Goal: Information Seeking & Learning: Learn about a topic

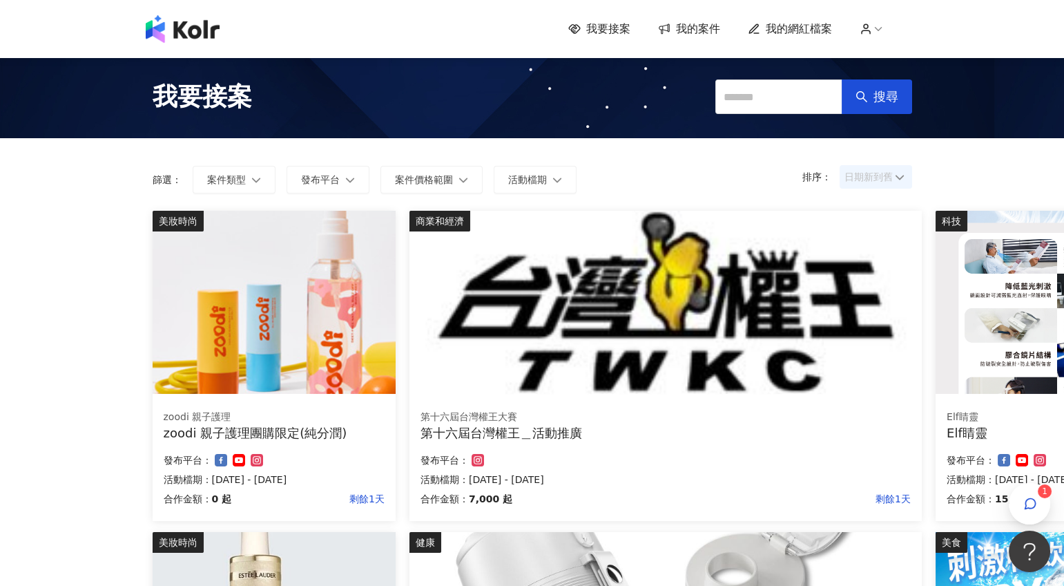
click at [875, 171] on span "日期新到舊" at bounding box center [876, 176] width 63 height 21
click at [859, 253] on div "日期新到舊" at bounding box center [875, 252] width 50 height 15
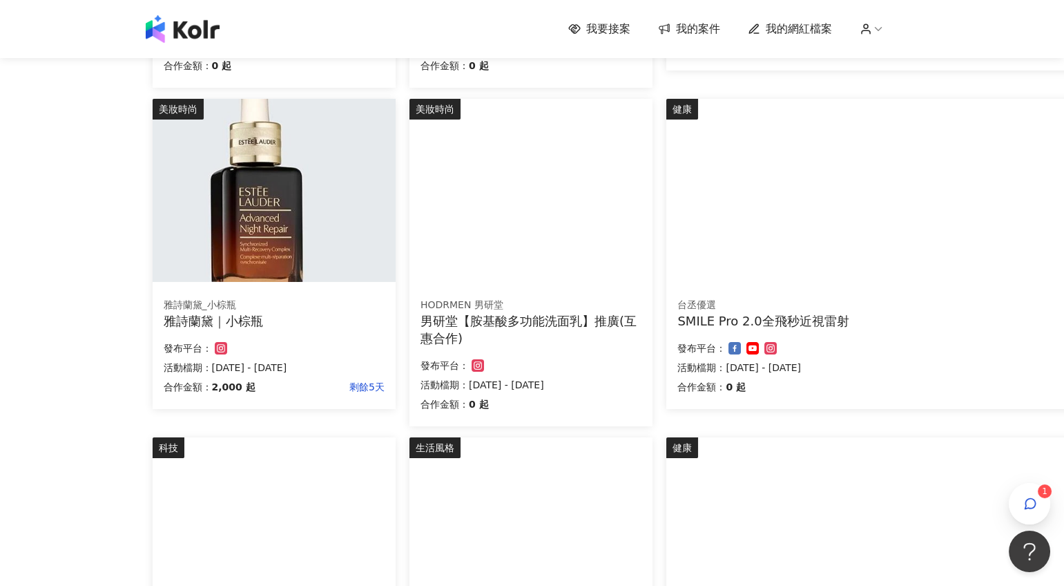
scroll to position [456, 0]
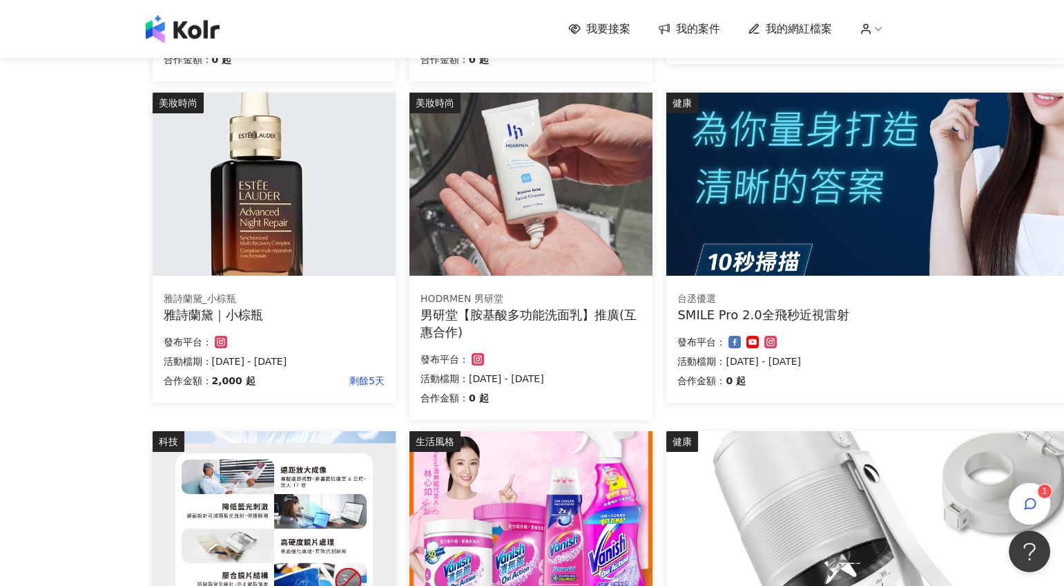
click at [577, 309] on div "男研堂【胺基酸多功能洗面乳】推廣(互惠合作)" at bounding box center [531, 323] width 221 height 35
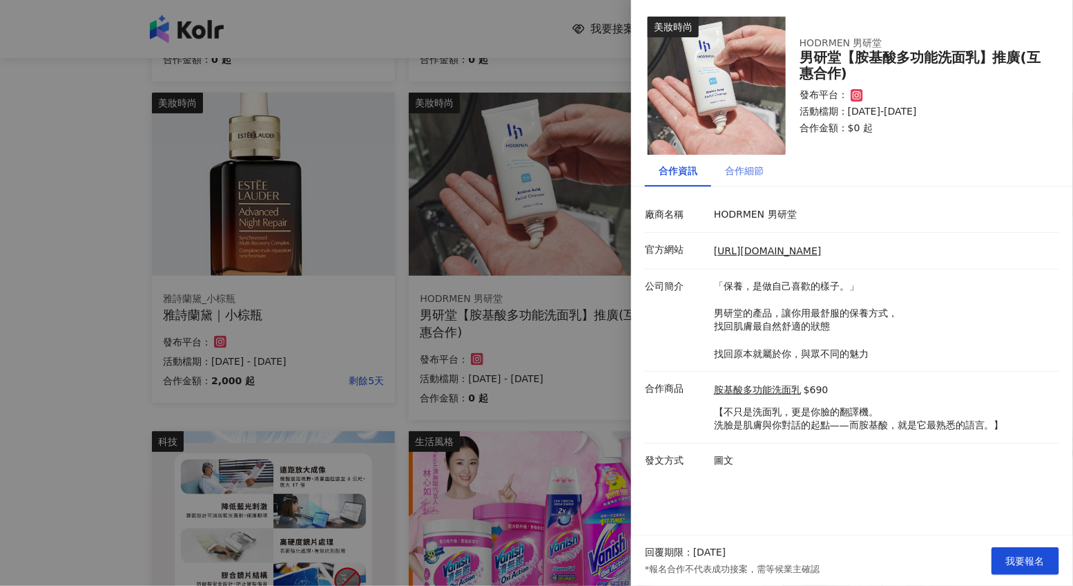
click at [758, 181] on div "合作細節" at bounding box center [744, 171] width 66 height 32
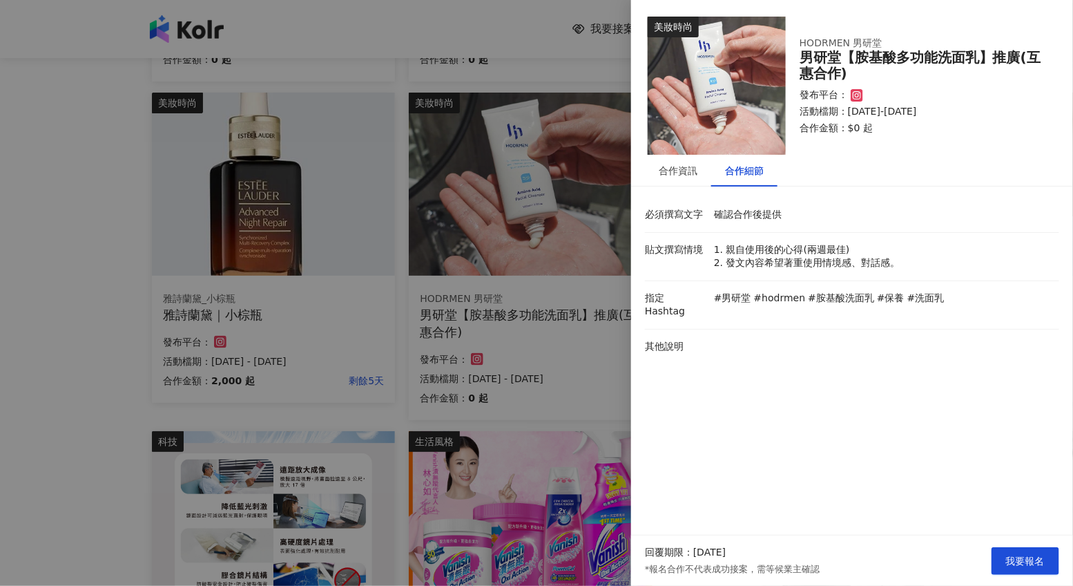
click at [597, 338] on div at bounding box center [536, 293] width 1073 height 586
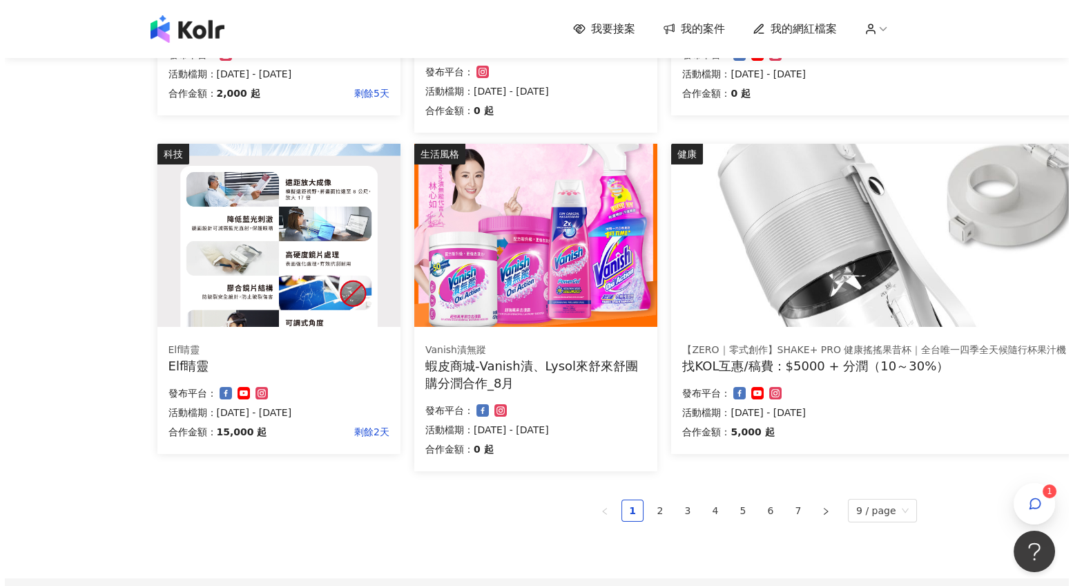
scroll to position [743, 0]
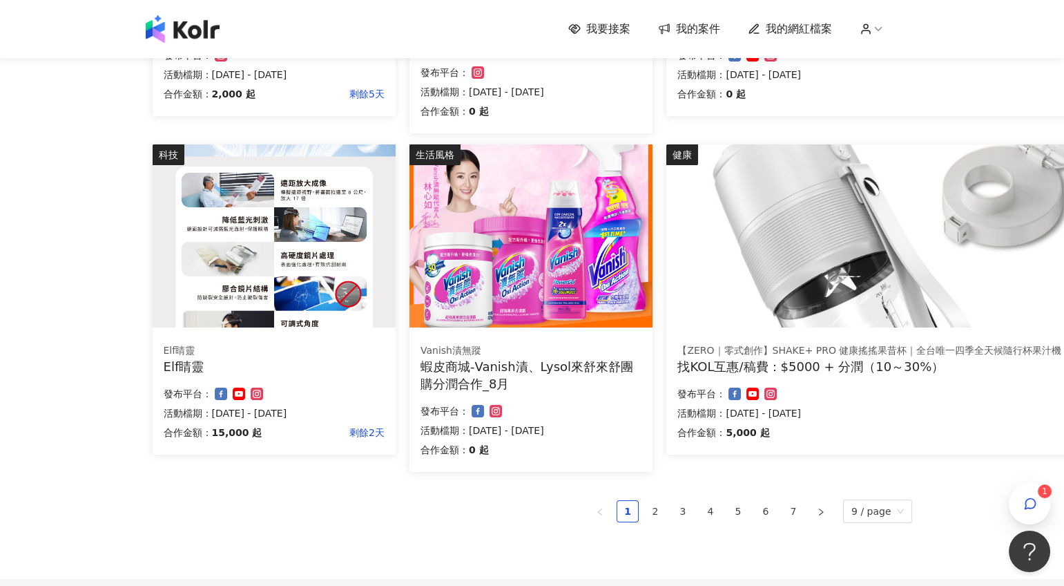
click at [194, 285] on img at bounding box center [274, 235] width 243 height 183
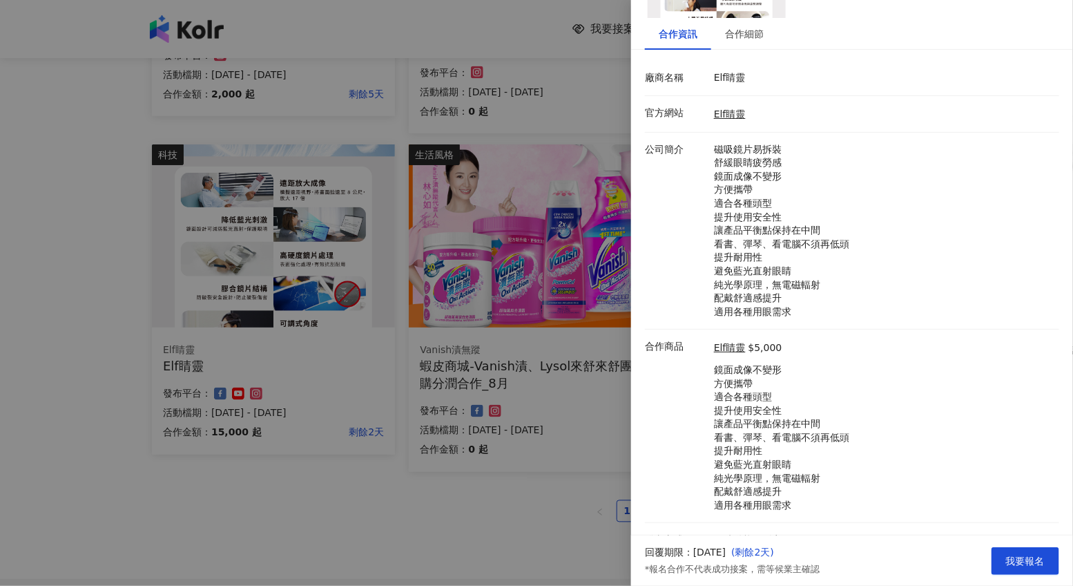
scroll to position [157, 0]
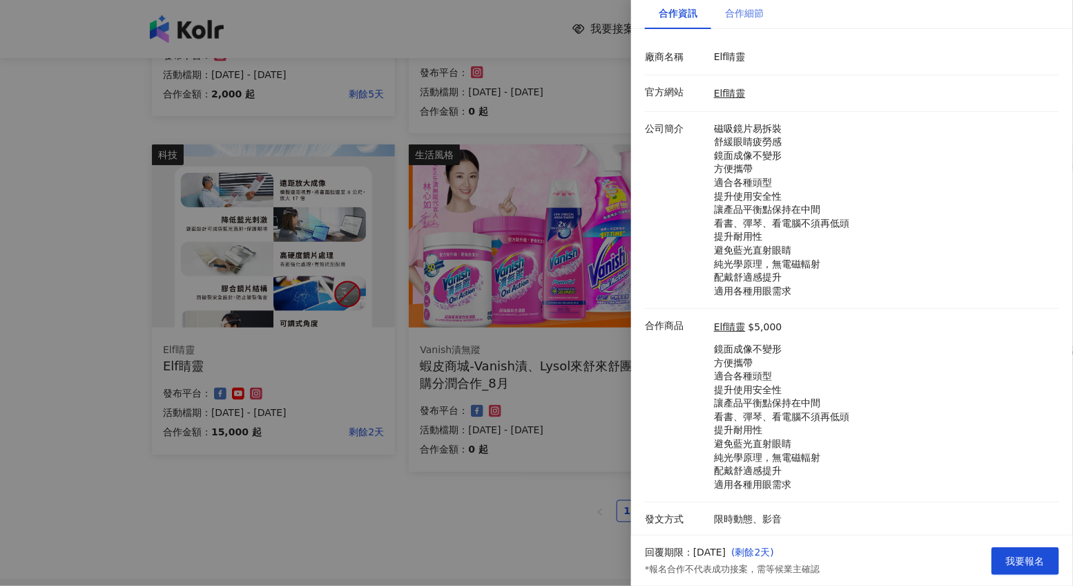
click at [731, 21] on div "合作細節" at bounding box center [744, 13] width 66 height 32
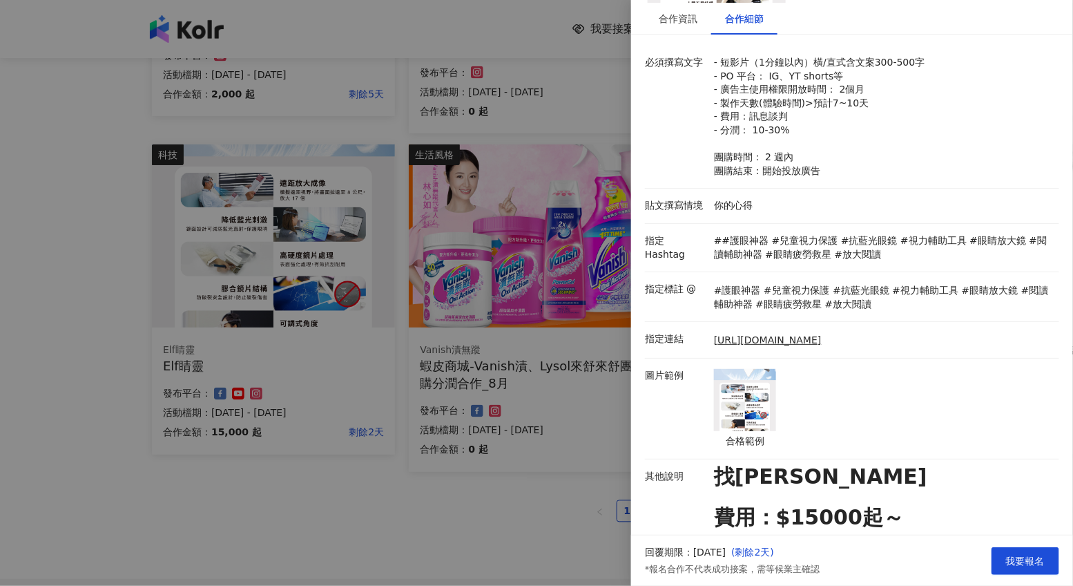
scroll to position [100, 0]
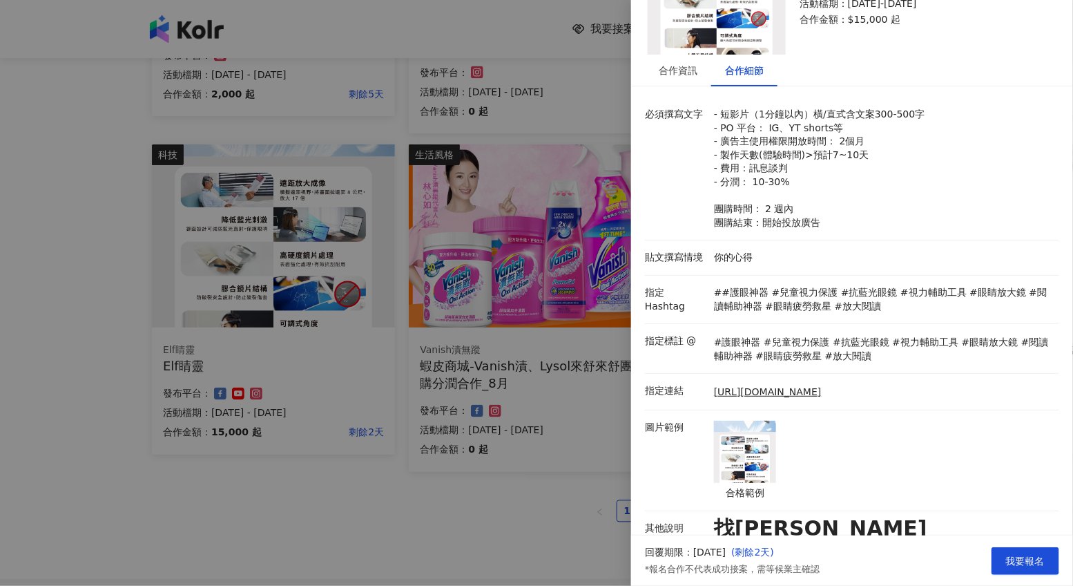
click at [563, 376] on div at bounding box center [536, 293] width 1073 height 586
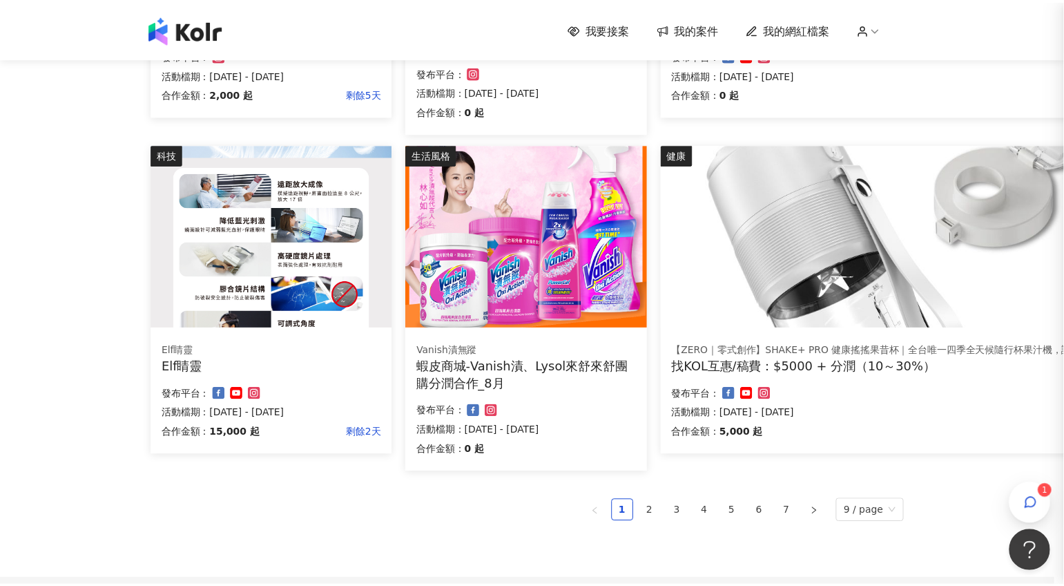
scroll to position [0, 0]
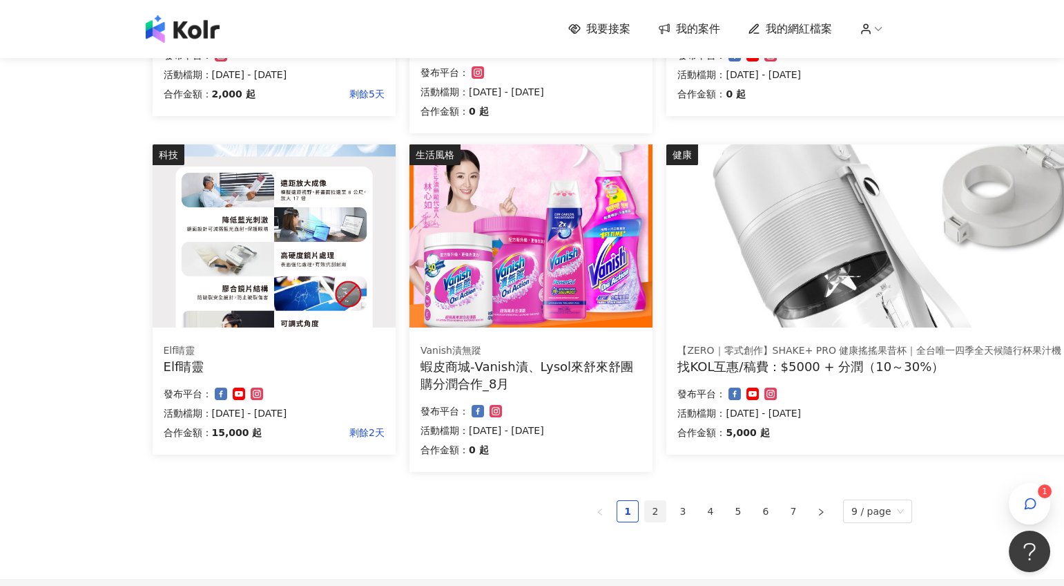
click at [662, 512] on link "2" at bounding box center [655, 511] width 21 height 21
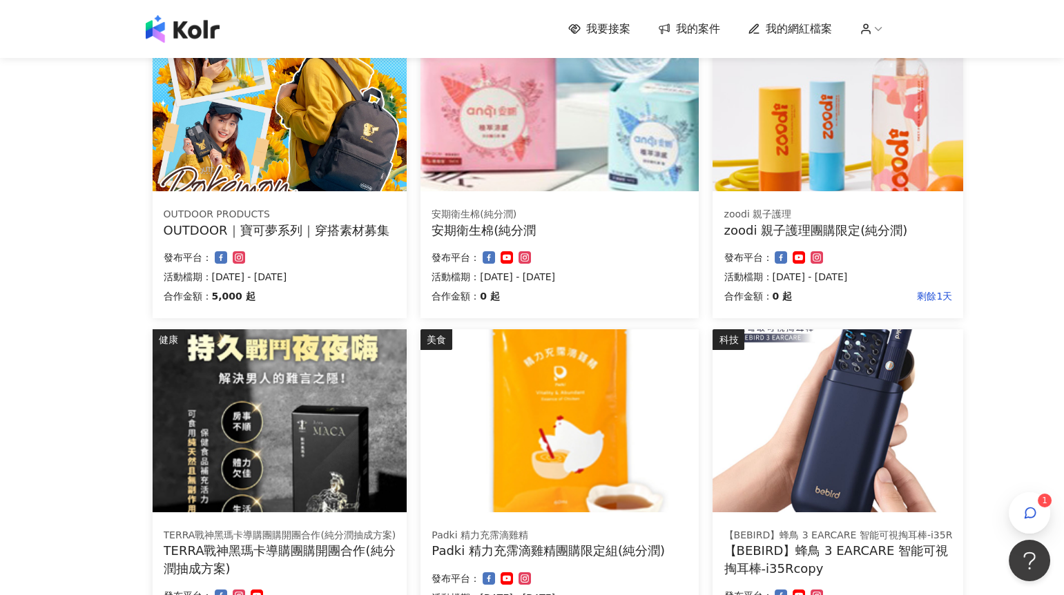
scroll to position [142, 0]
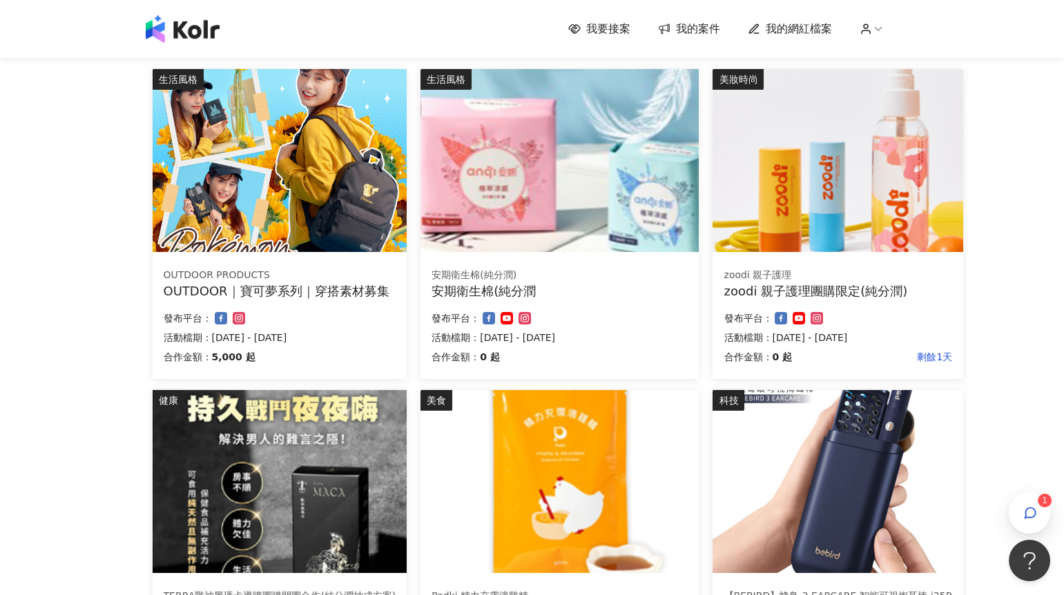
click at [601, 209] on img at bounding box center [560, 160] width 278 height 183
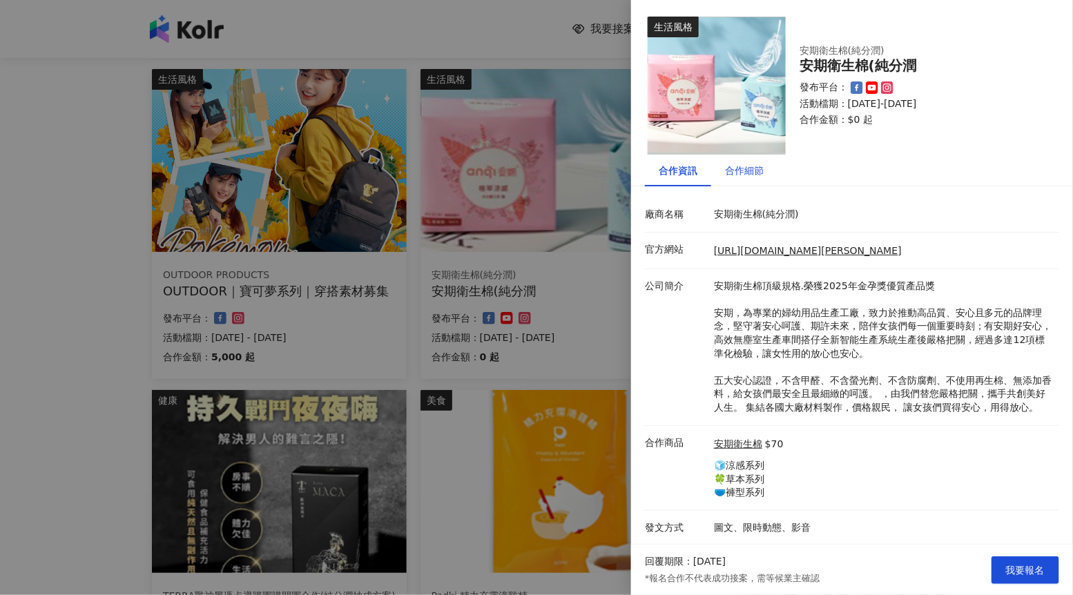
click at [756, 172] on div "合作細節" at bounding box center [744, 170] width 39 height 15
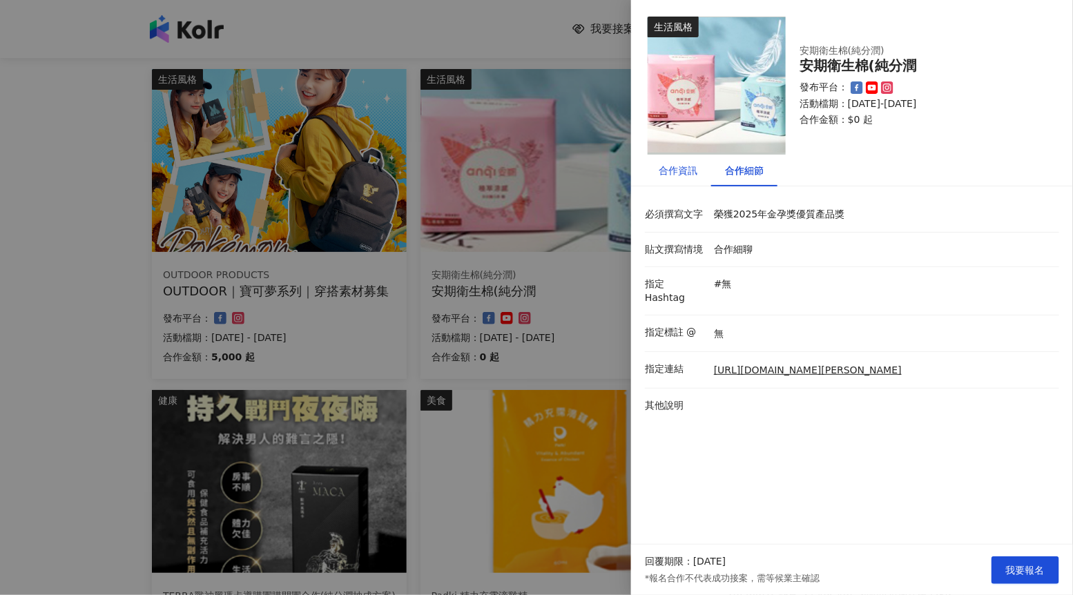
click at [694, 175] on div "合作資訊" at bounding box center [678, 170] width 39 height 15
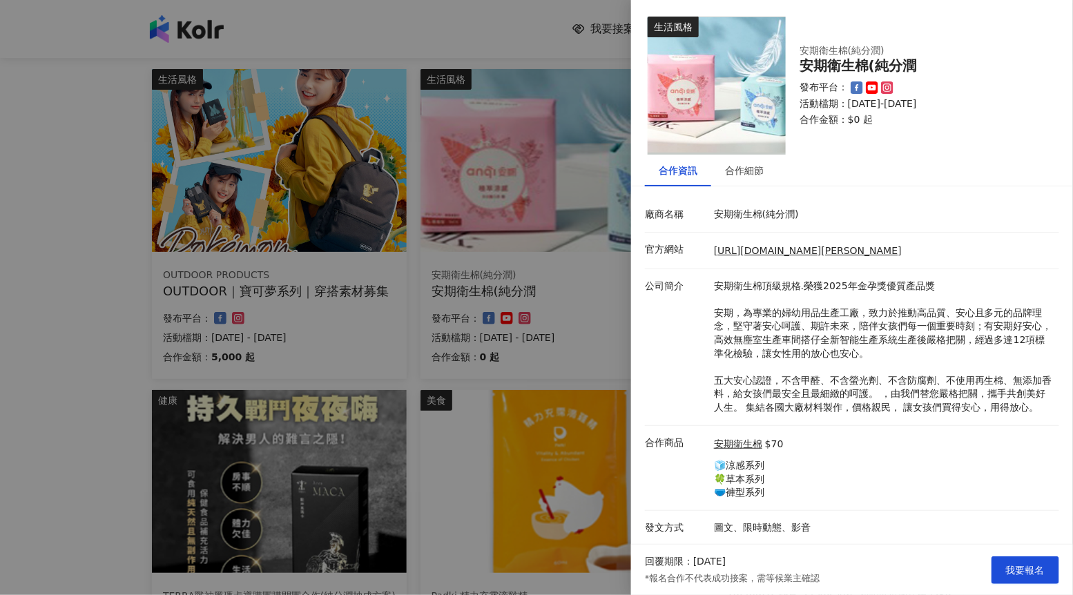
click at [552, 291] on div at bounding box center [536, 297] width 1073 height 595
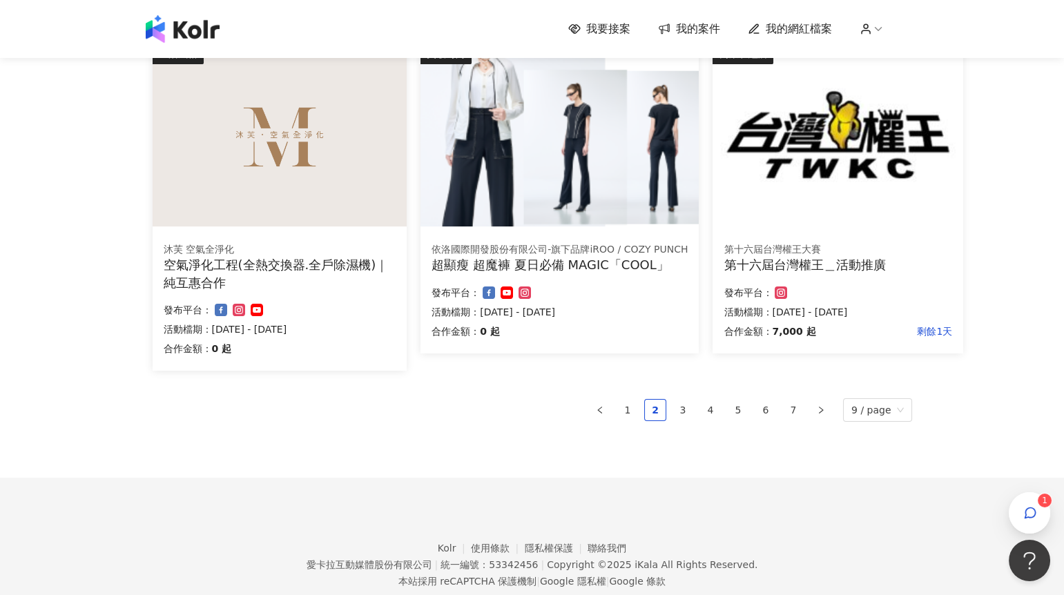
scroll to position [854, 0]
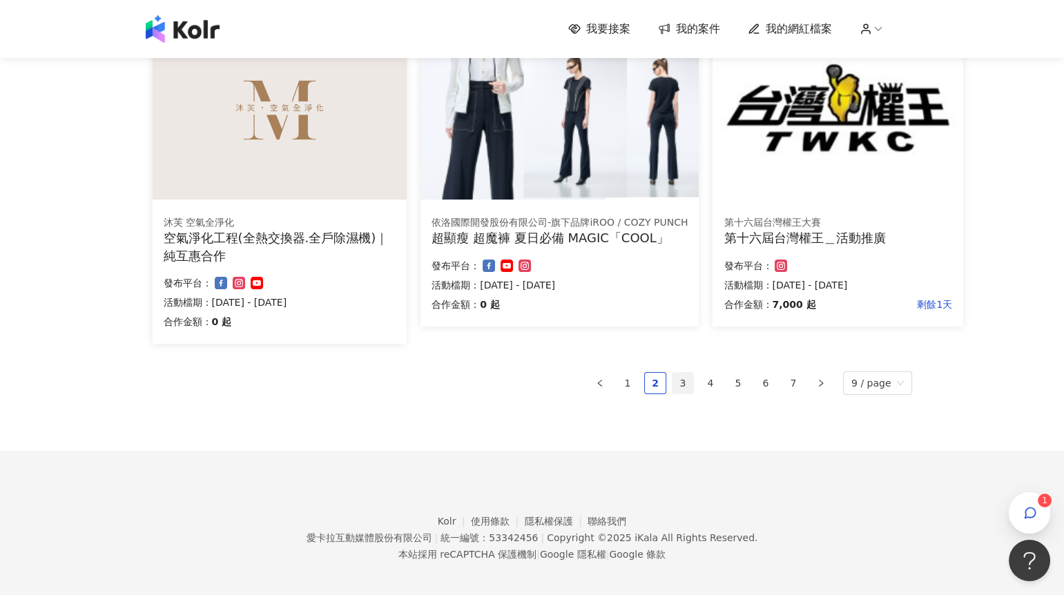
click at [688, 378] on link "3" at bounding box center [683, 383] width 21 height 21
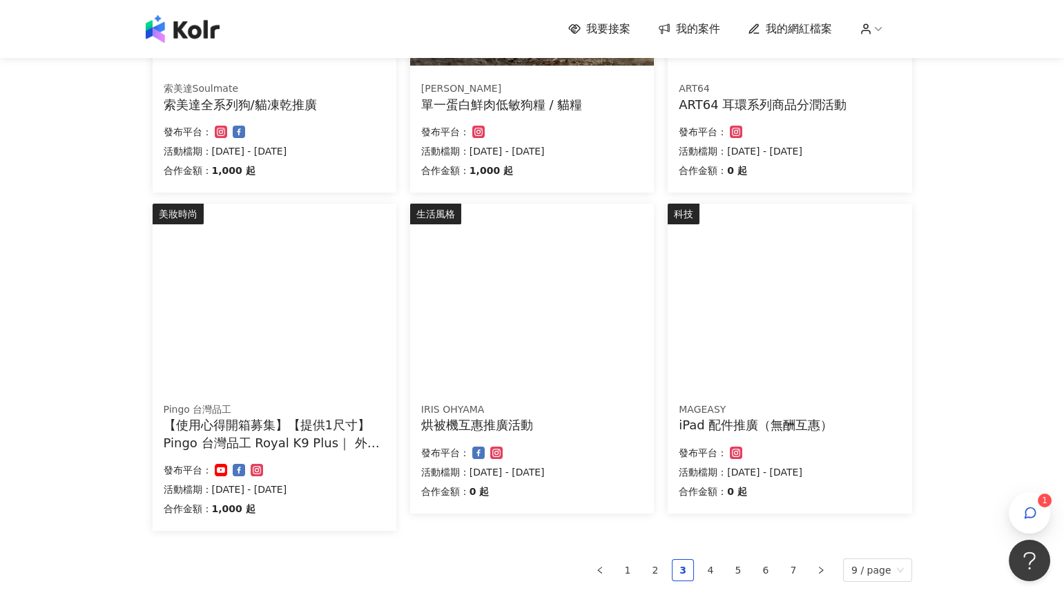
scroll to position [674, 0]
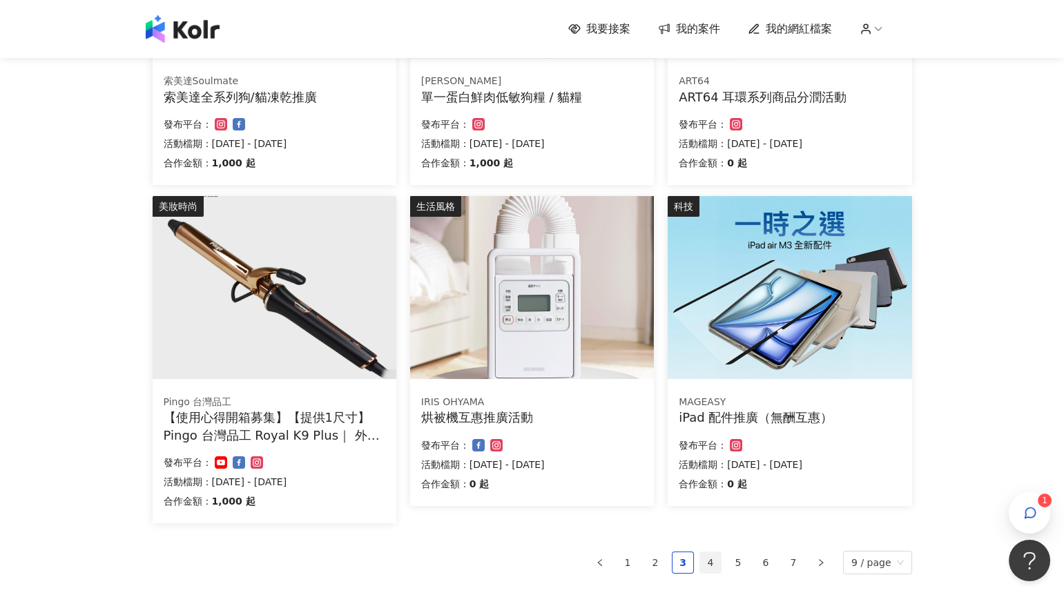
click at [714, 559] on link "4" at bounding box center [710, 562] width 21 height 21
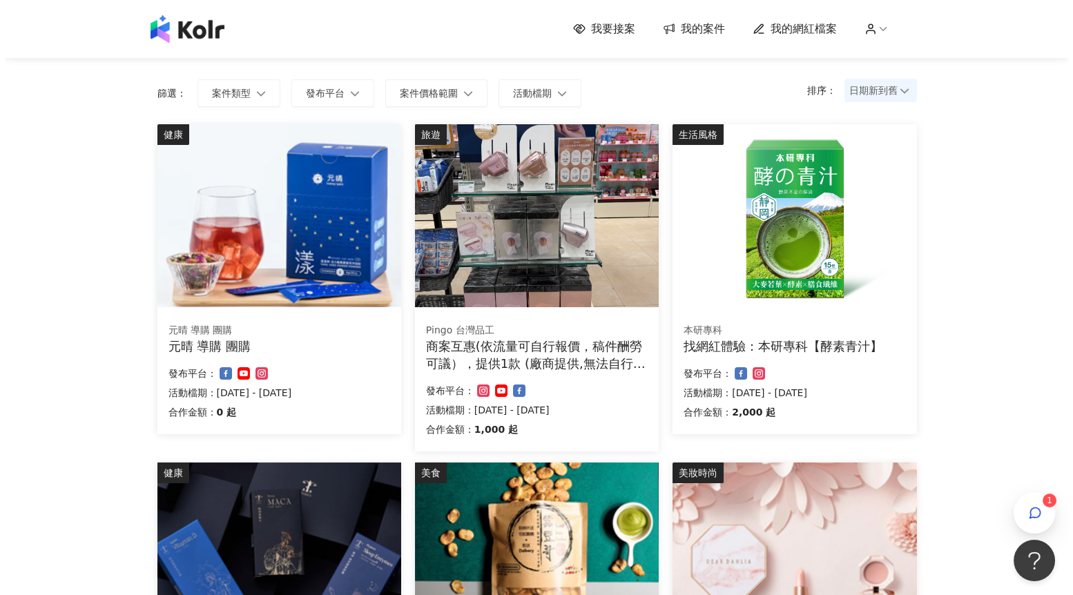
scroll to position [87, 0]
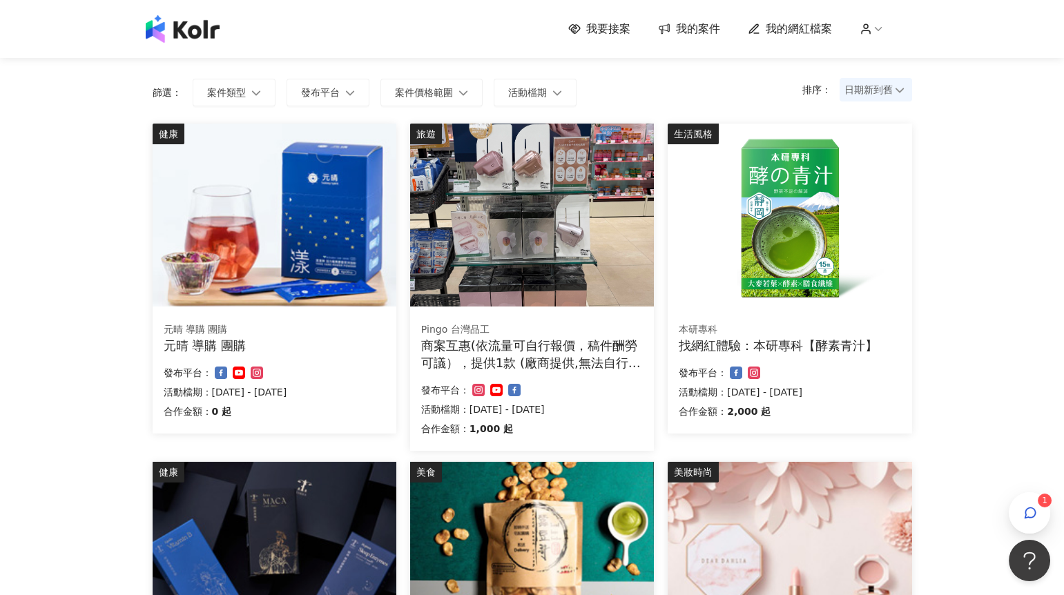
click at [635, 337] on div "商案互惠(依流量可自行報價，稿件酬勞可議），提供1款 (廠商提供,無法自行選擇顏色)" at bounding box center [532, 354] width 222 height 35
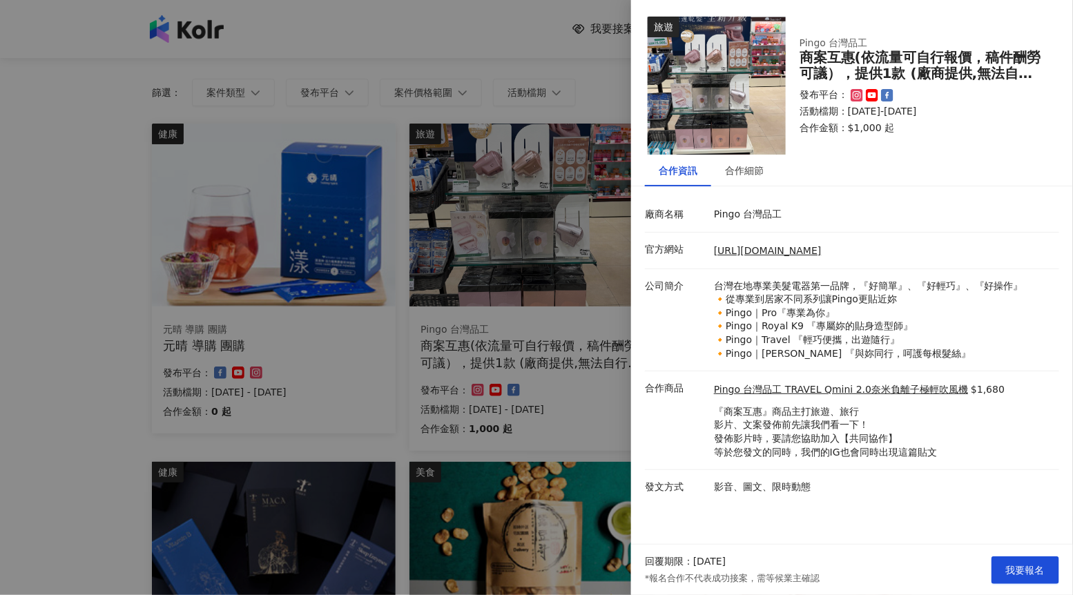
click at [583, 369] on div at bounding box center [536, 297] width 1073 height 595
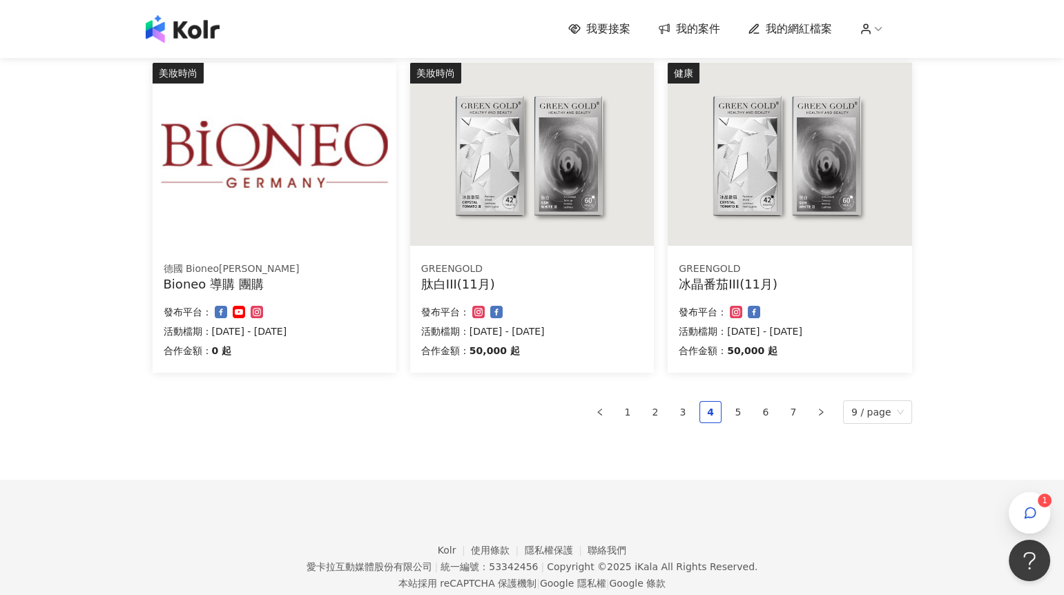
scroll to position [829, 0]
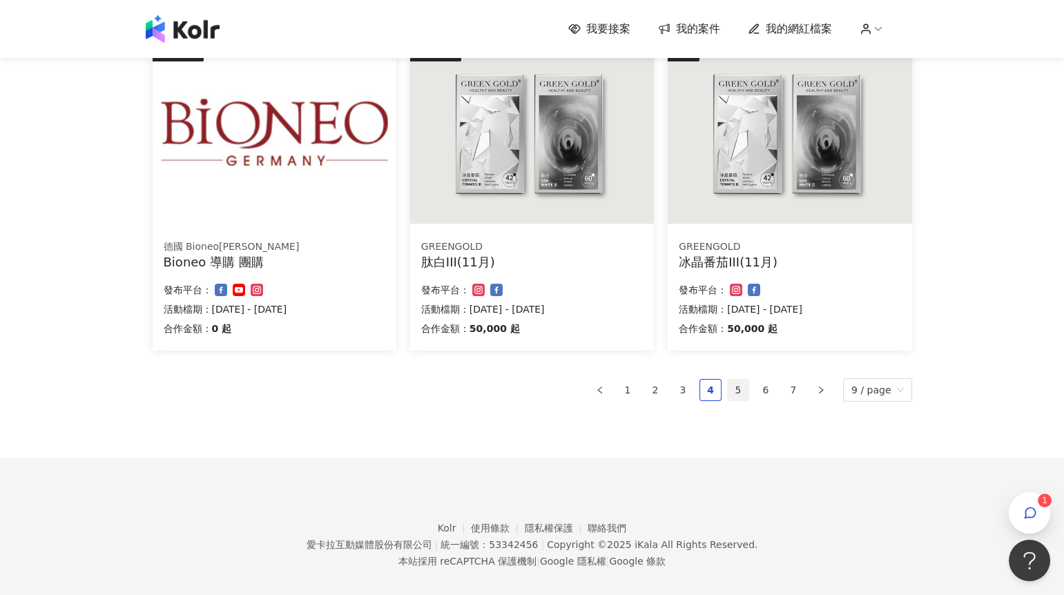
click at [733, 383] on link "5" at bounding box center [738, 390] width 21 height 21
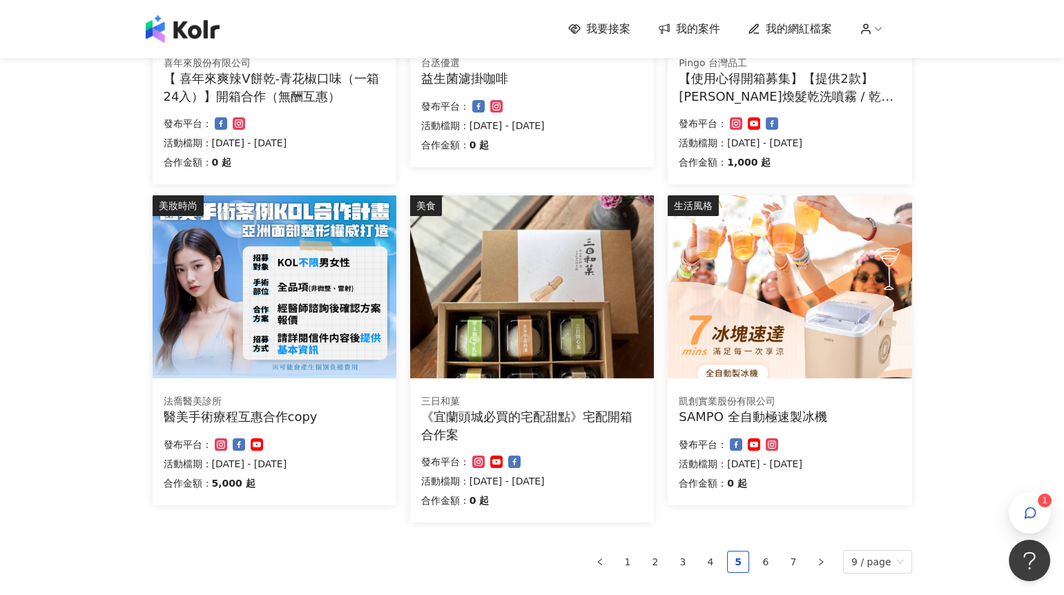
scroll to position [736, 0]
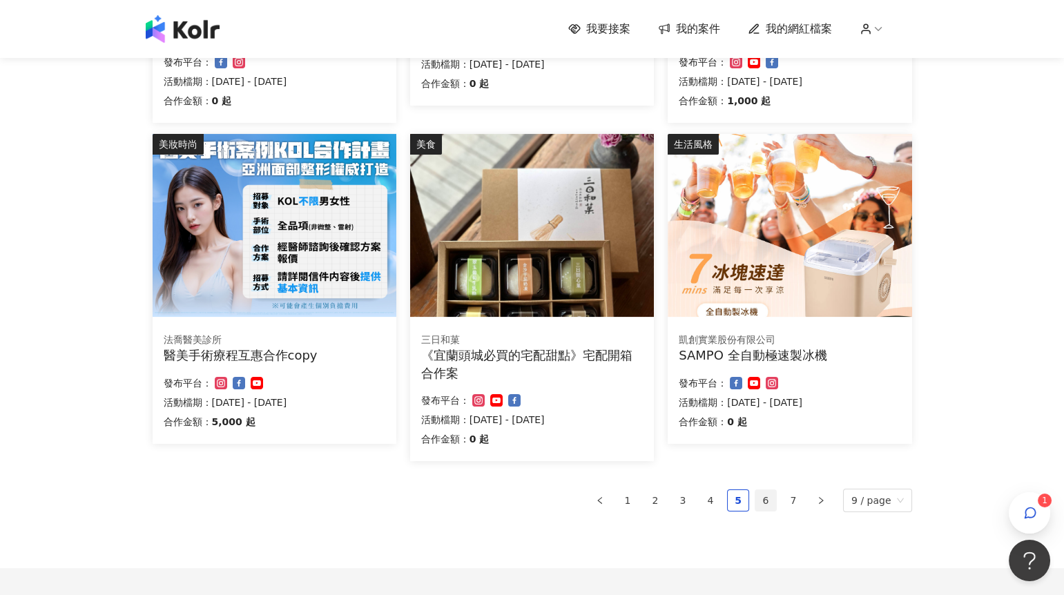
click at [769, 501] on link "6" at bounding box center [765, 500] width 21 height 21
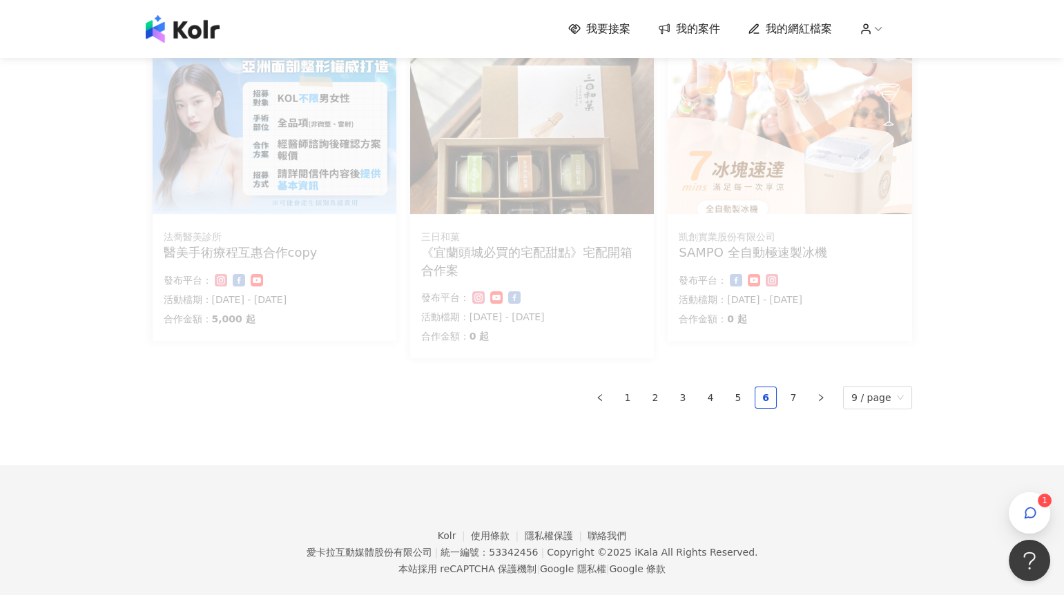
scroll to position [850, 0]
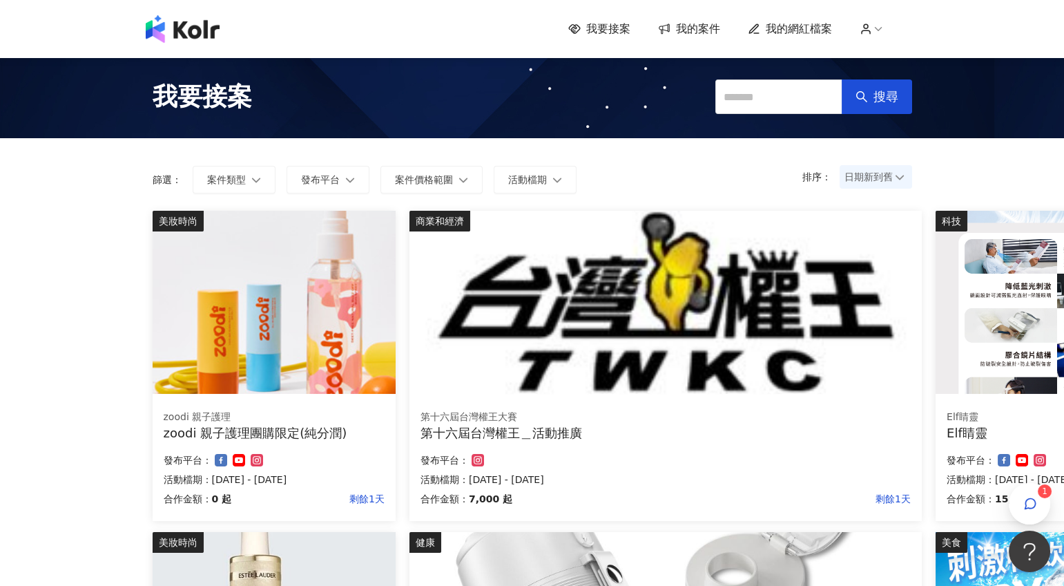
click at [864, 175] on span "日期新到舊" at bounding box center [876, 176] width 63 height 21
click at [873, 253] on div "日期新到舊" at bounding box center [875, 252] width 50 height 15
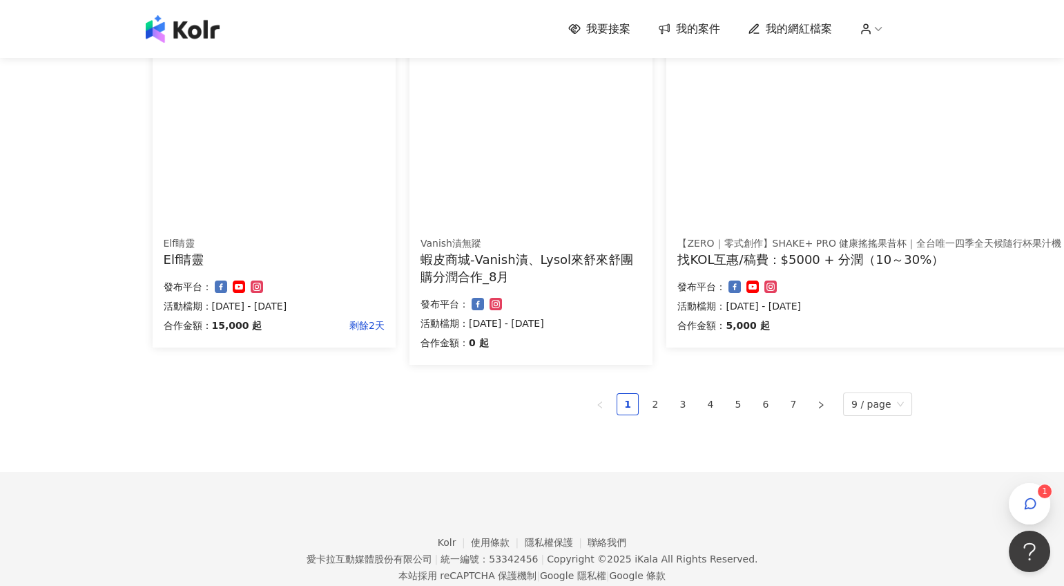
scroll to position [889, 0]
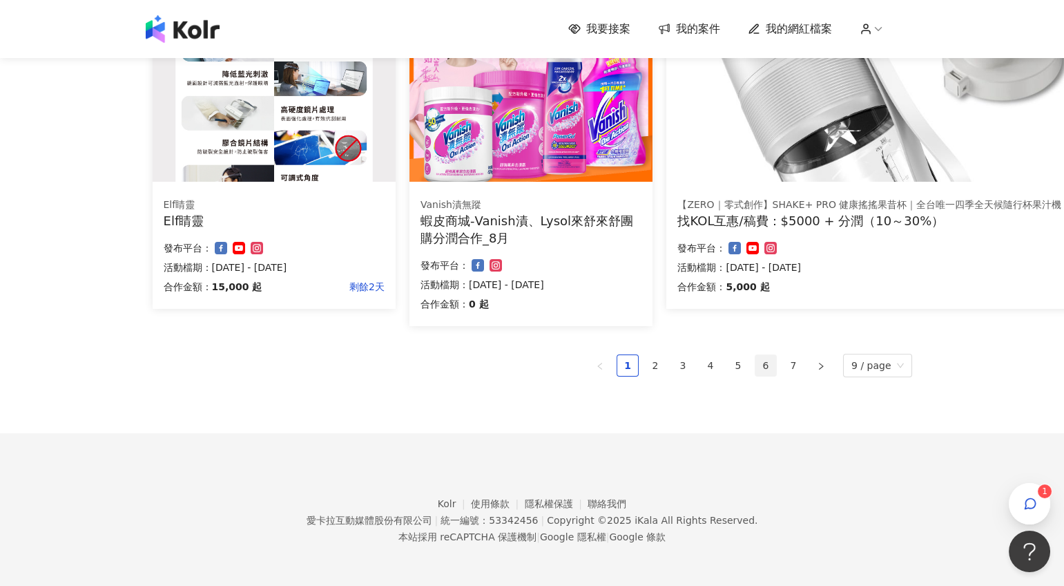
click at [772, 367] on link "6" at bounding box center [765, 365] width 21 height 21
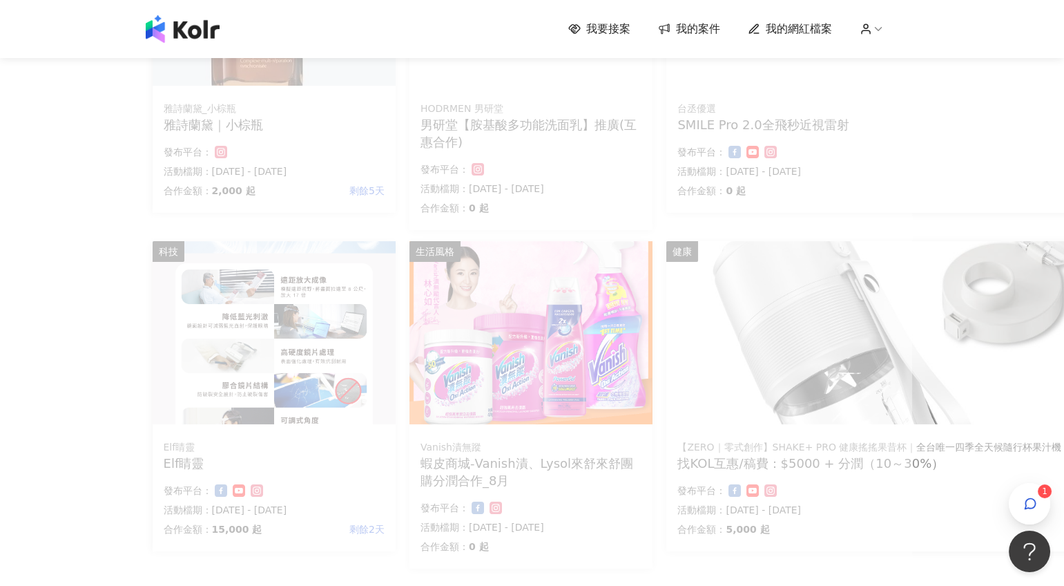
scroll to position [667, 0]
